Goal: Navigation & Orientation: Go to known website

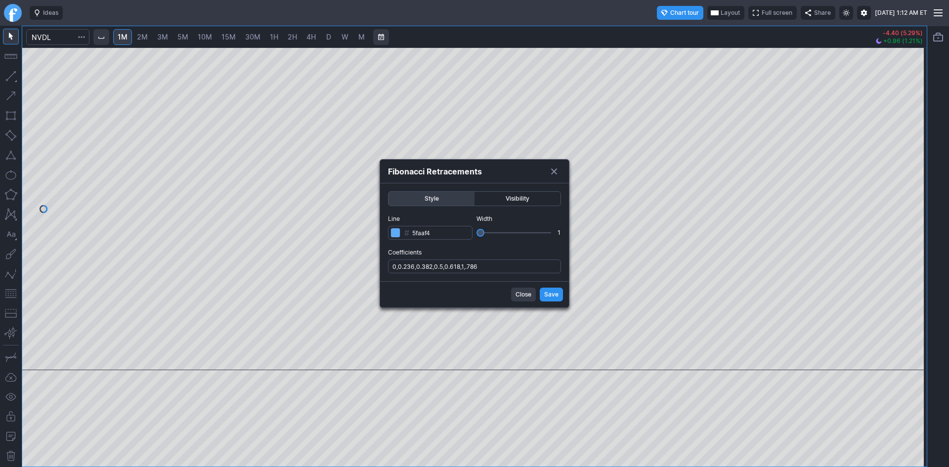
click at [554, 293] on span "Save" at bounding box center [551, 295] width 14 height 10
click at [547, 295] on span "Save" at bounding box center [551, 295] width 14 height 10
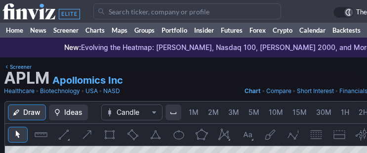
scroll to position [0, 53]
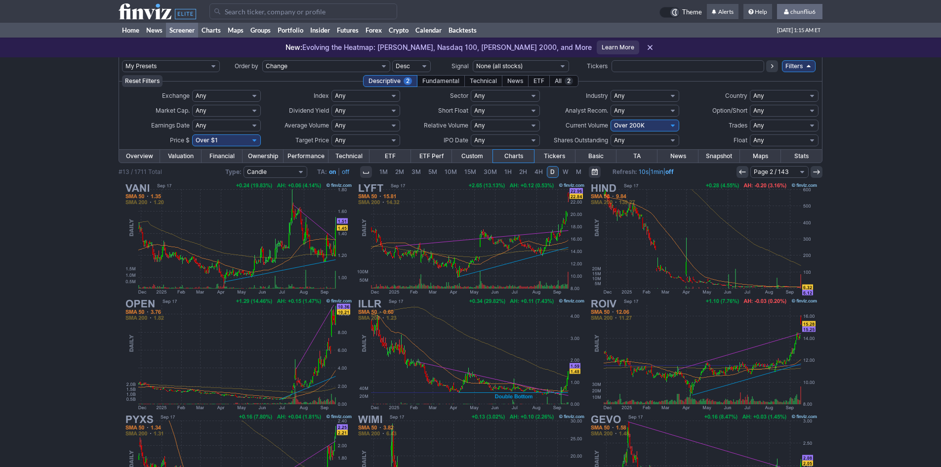
click at [810, 11] on span "chunfliu6" at bounding box center [803, 11] width 25 height 7
click at [790, 71] on link "Sign Out" at bounding box center [794, 73] width 55 height 16
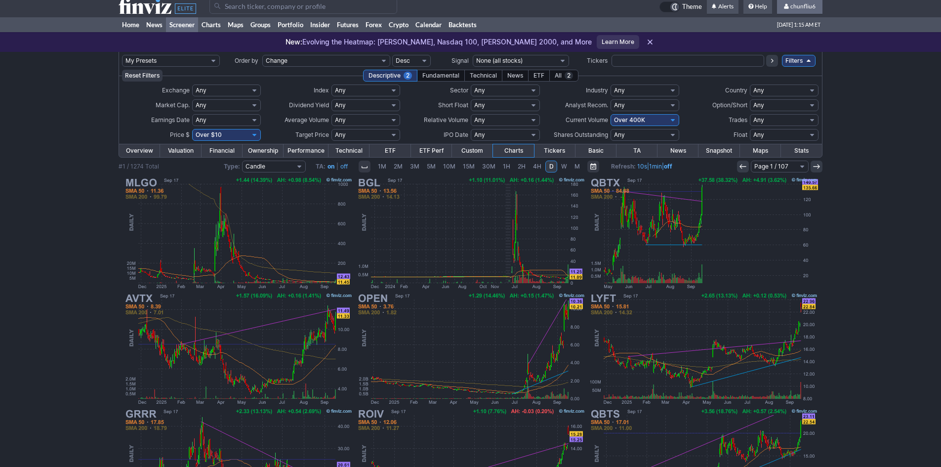
click at [799, 6] on span "chunfliu6" at bounding box center [803, 5] width 25 height 7
click at [790, 65] on link "Sign Out" at bounding box center [794, 68] width 55 height 16
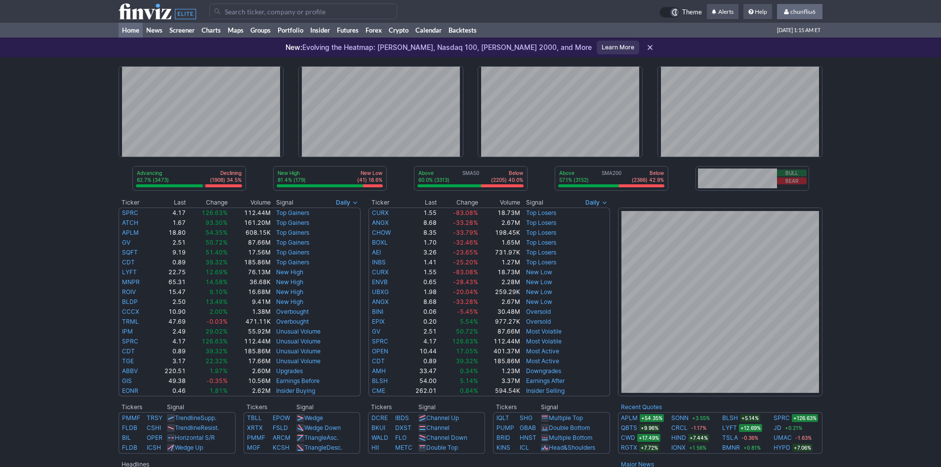
click at [804, 8] on span "chunfliu6" at bounding box center [803, 11] width 25 height 7
click at [780, 70] on link "Sign Out" at bounding box center [794, 73] width 55 height 16
